Goal: Navigation & Orientation: Go to known website

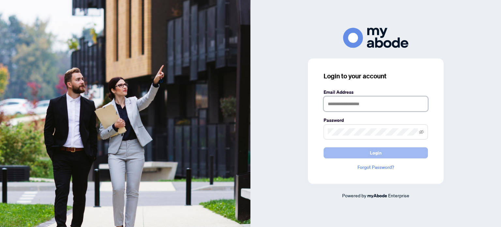
type input "**********"
click at [364, 152] on button "Login" at bounding box center [375, 152] width 104 height 11
